Goal: Task Accomplishment & Management: Manage account settings

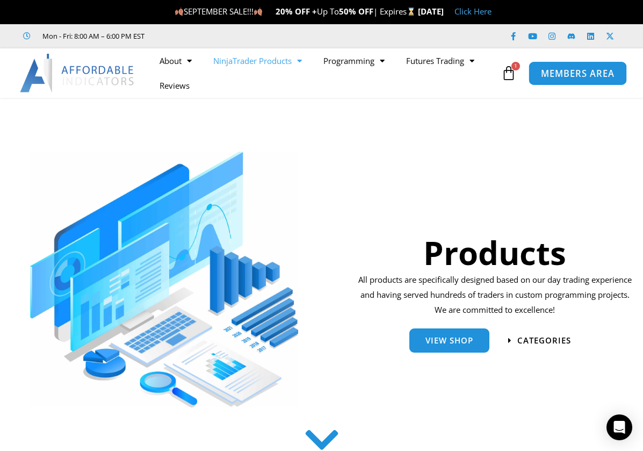
click at [575, 77] on span "MEMBERS AREA" at bounding box center [578, 73] width 74 height 9
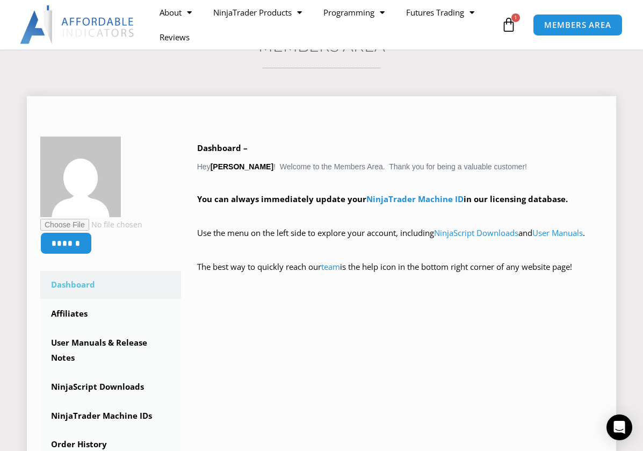
scroll to position [107, 0]
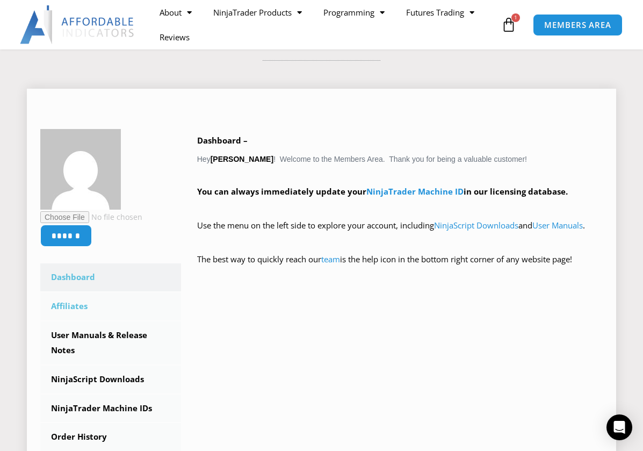
click at [83, 305] on link "Affiliates" at bounding box center [110, 306] width 141 height 28
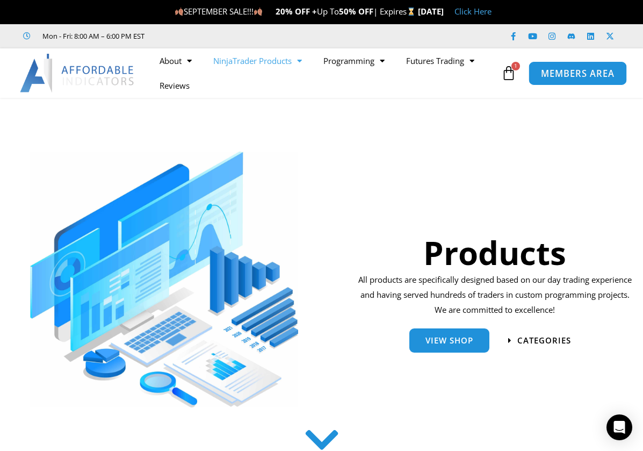
click at [561, 75] on span "MEMBERS AREA" at bounding box center [578, 73] width 74 height 9
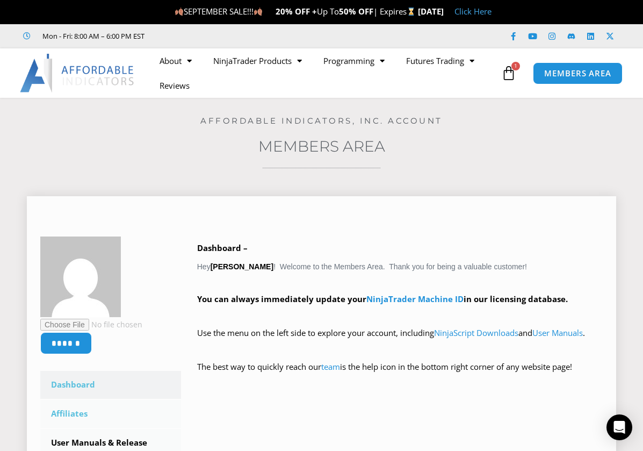
click at [71, 414] on link "Affiliates" at bounding box center [110, 414] width 141 height 28
